Goal: Task Accomplishment & Management: Use online tool/utility

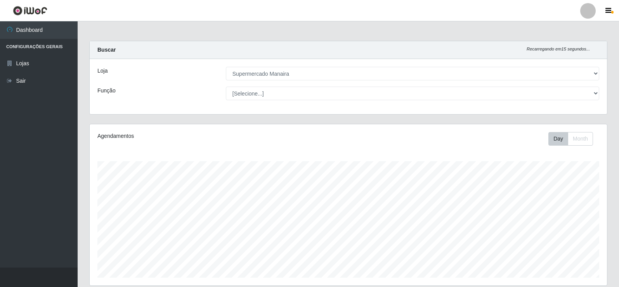
select select "443"
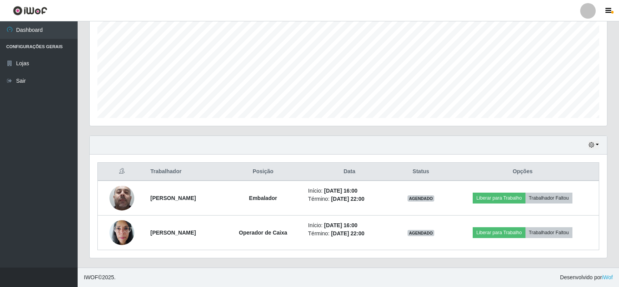
scroll to position [161, 517]
